Goal: Navigation & Orientation: Find specific page/section

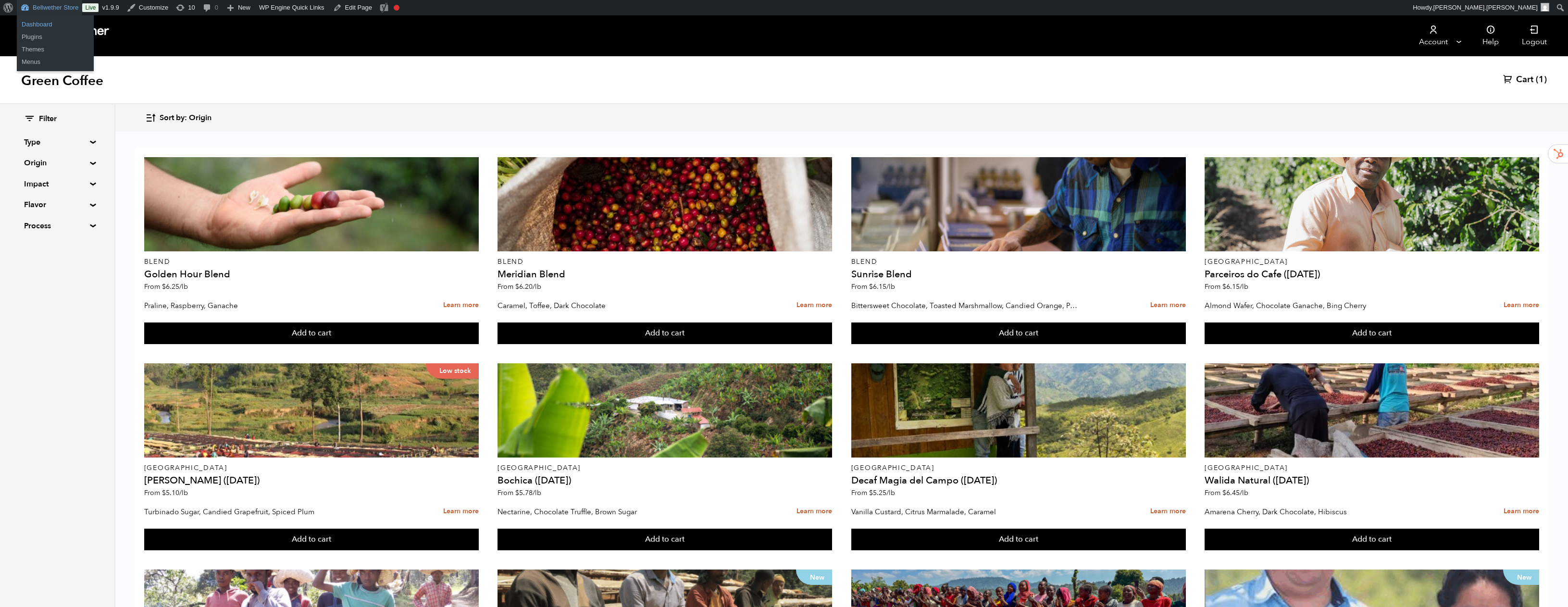
click at [39, 24] on link "Dashboard" at bounding box center [55, 24] width 77 height 13
click at [55, 5] on link "Bellwether Store" at bounding box center [49, 7] width 65 height 15
click at [43, 21] on link "Dashboard" at bounding box center [55, 24] width 77 height 13
click at [1540, 41] on link "Logout" at bounding box center [1534, 35] width 48 height 41
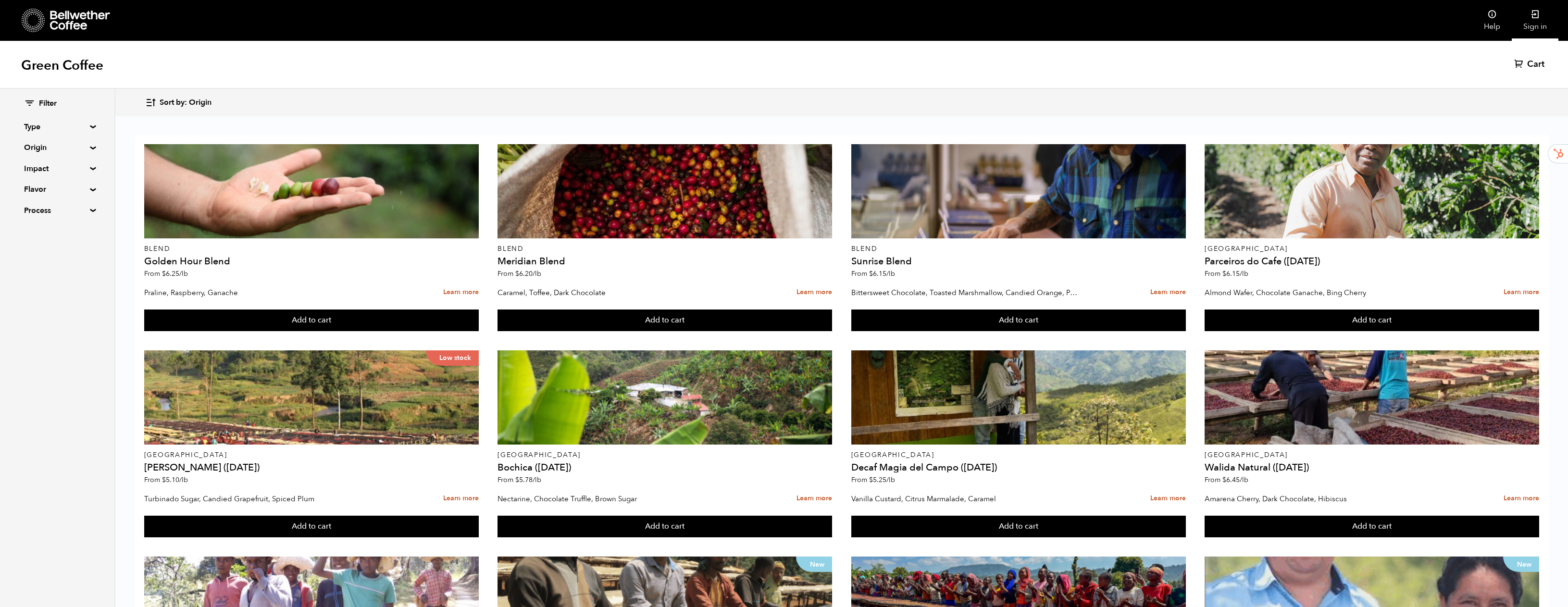
click at [1539, 19] on link "Sign in" at bounding box center [1535, 20] width 47 height 41
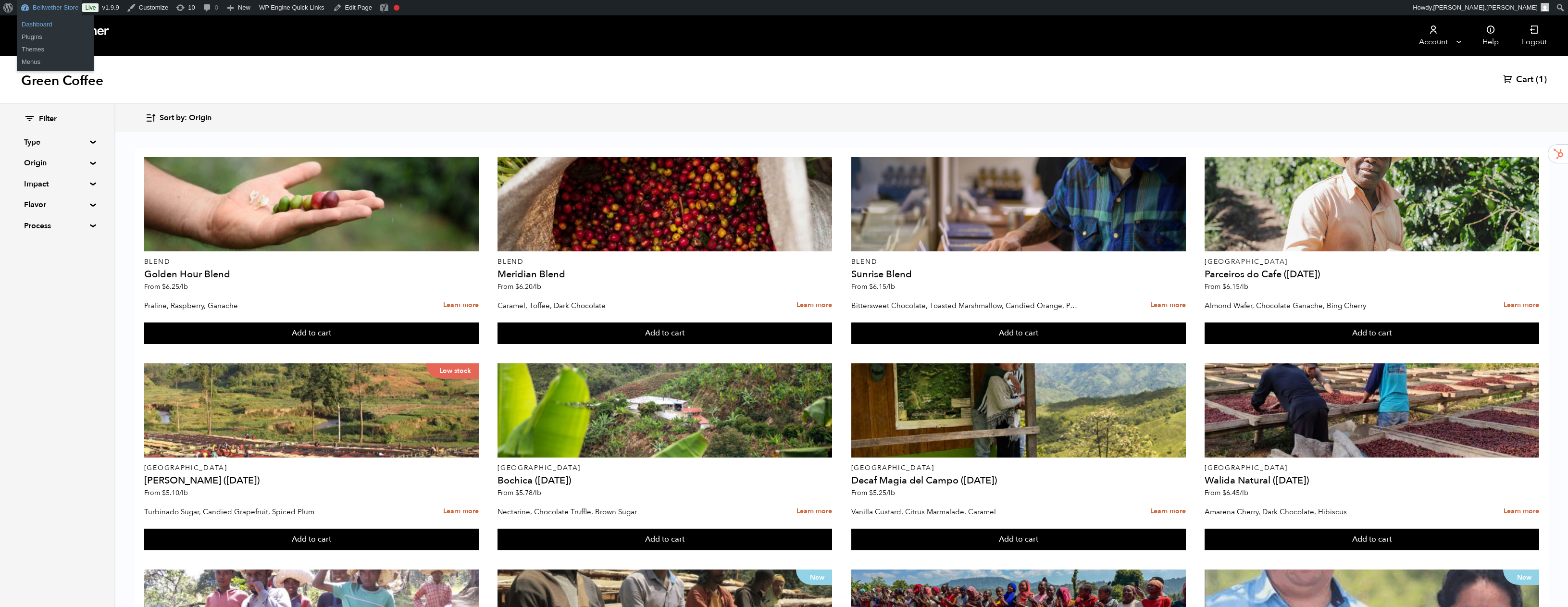
click at [38, 24] on link "Dashboard" at bounding box center [55, 24] width 77 height 13
